Goal: Task Accomplishment & Management: Complete application form

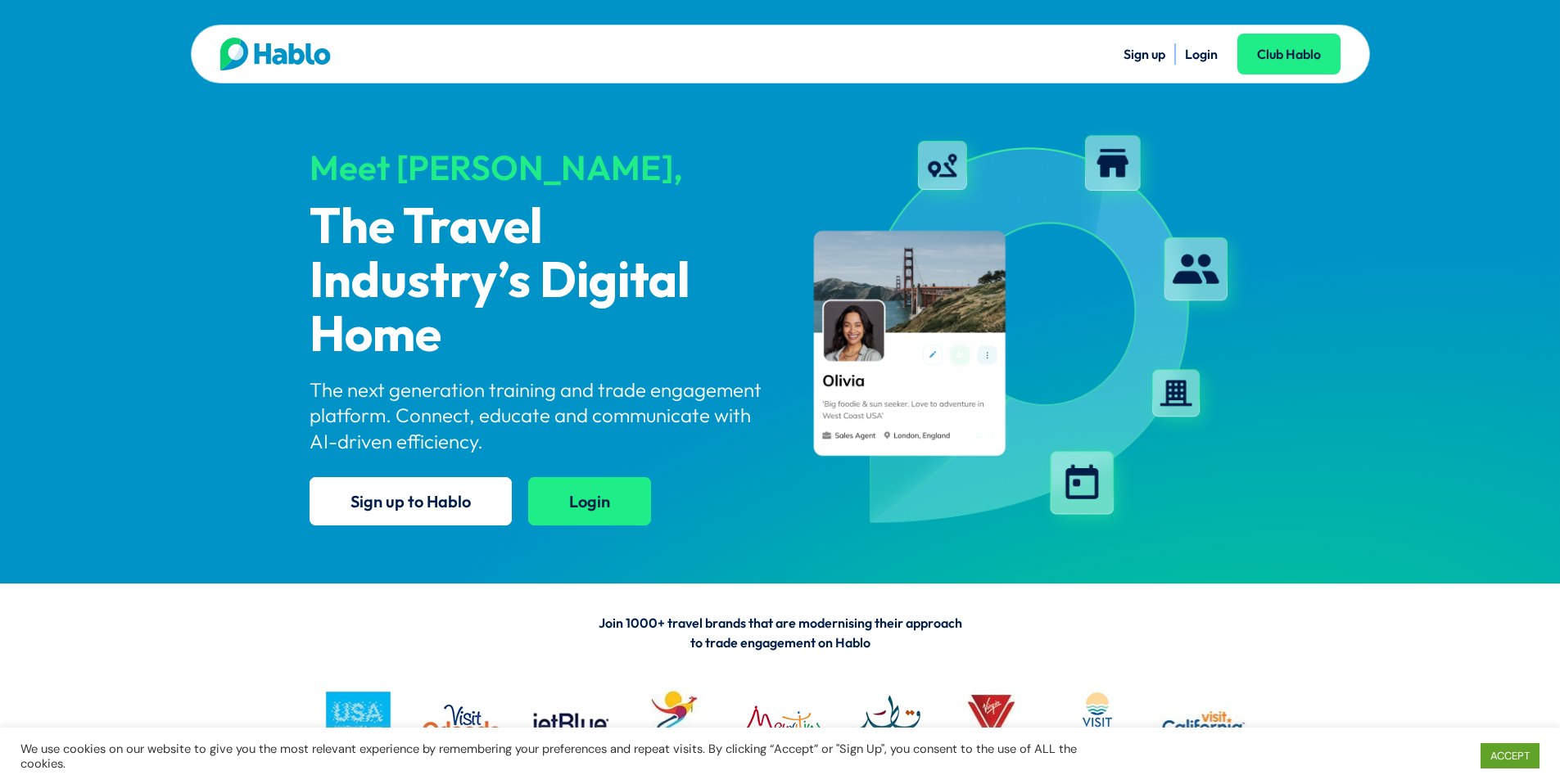
click at [598, 505] on link "Login" at bounding box center [590, 501] width 123 height 49
click at [596, 507] on link "Login" at bounding box center [590, 501] width 123 height 49
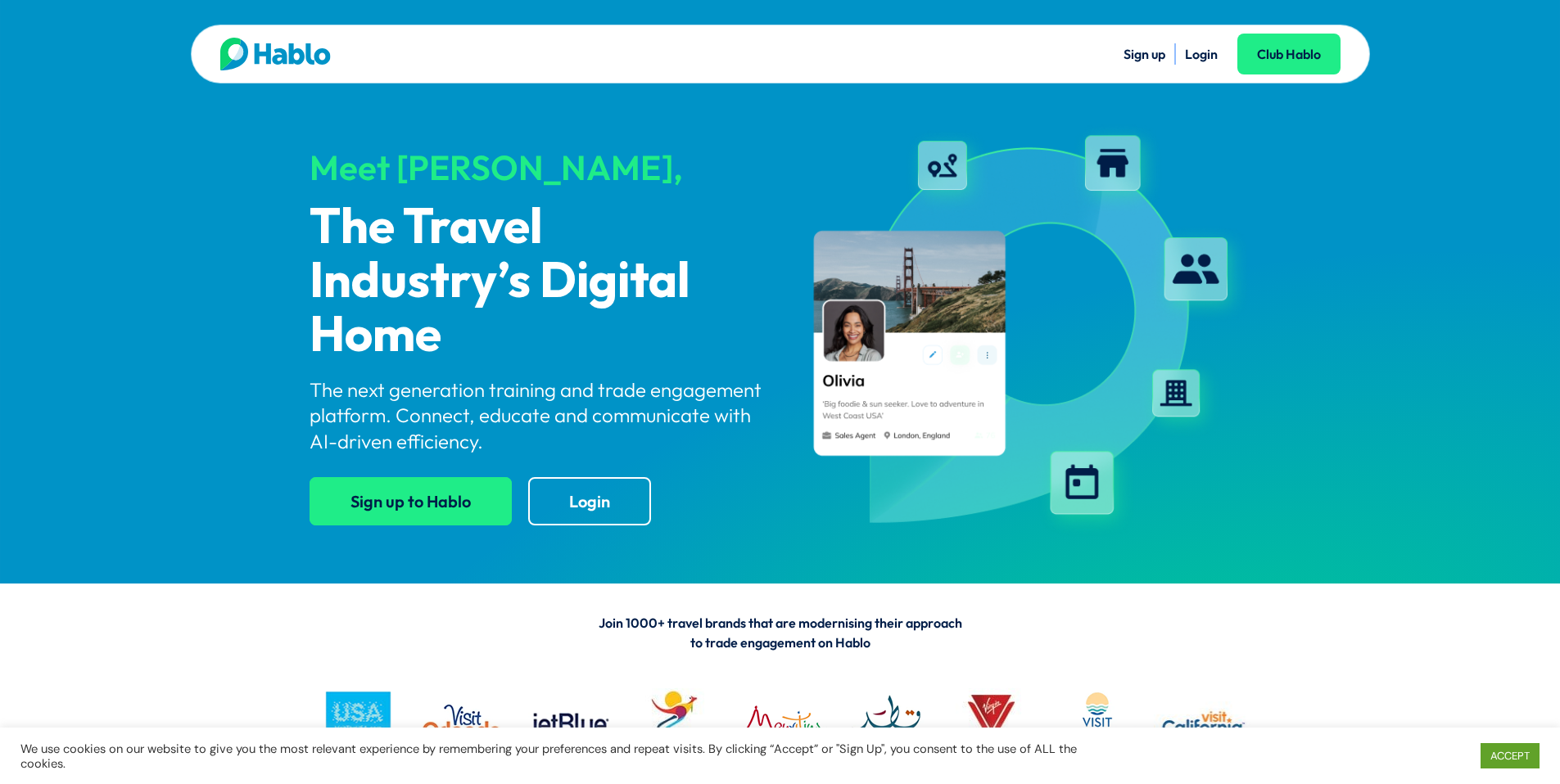
click at [423, 502] on link "Sign up to Hablo" at bounding box center [410, 501] width 202 height 49
